Goal: Check status

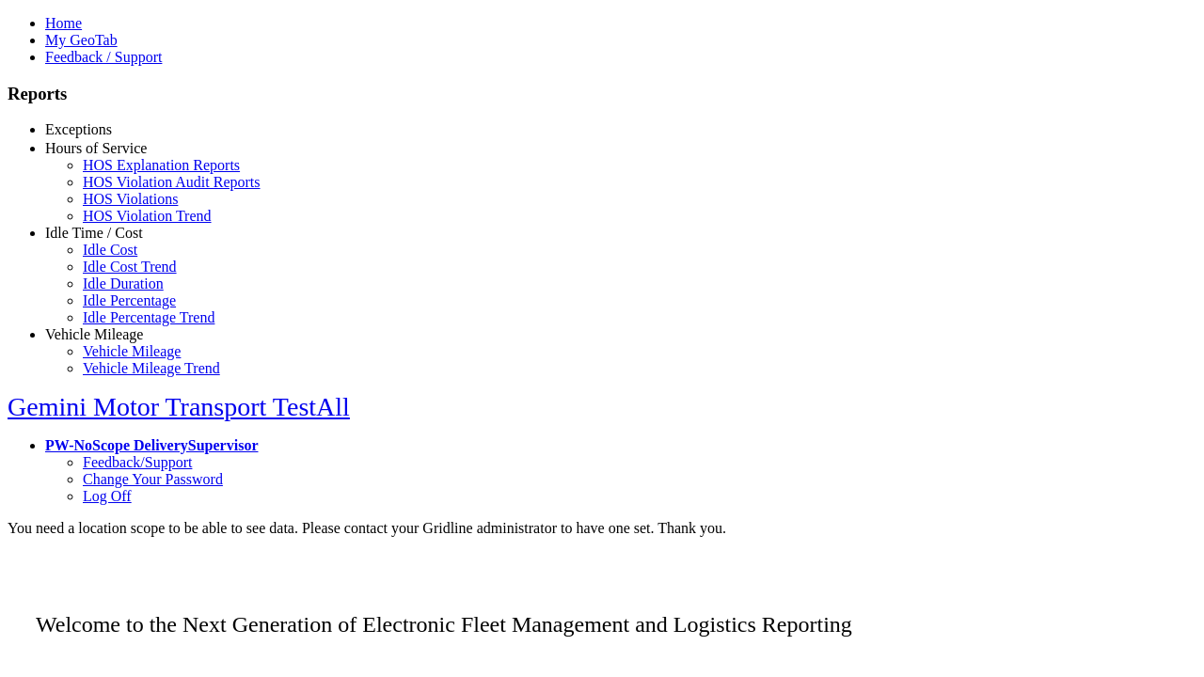
click at [122, 188] on link "Safety Exceptions" at bounding box center [137, 180] width 109 height 16
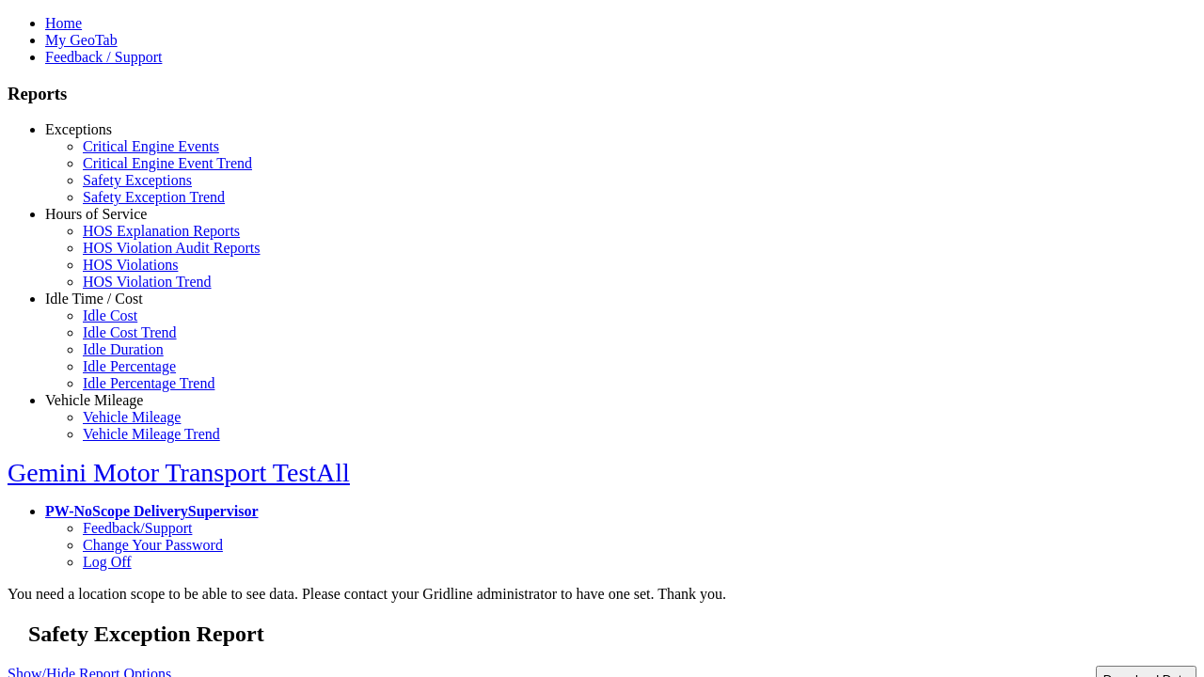
type input "**********"
